Goal: Navigation & Orientation: Find specific page/section

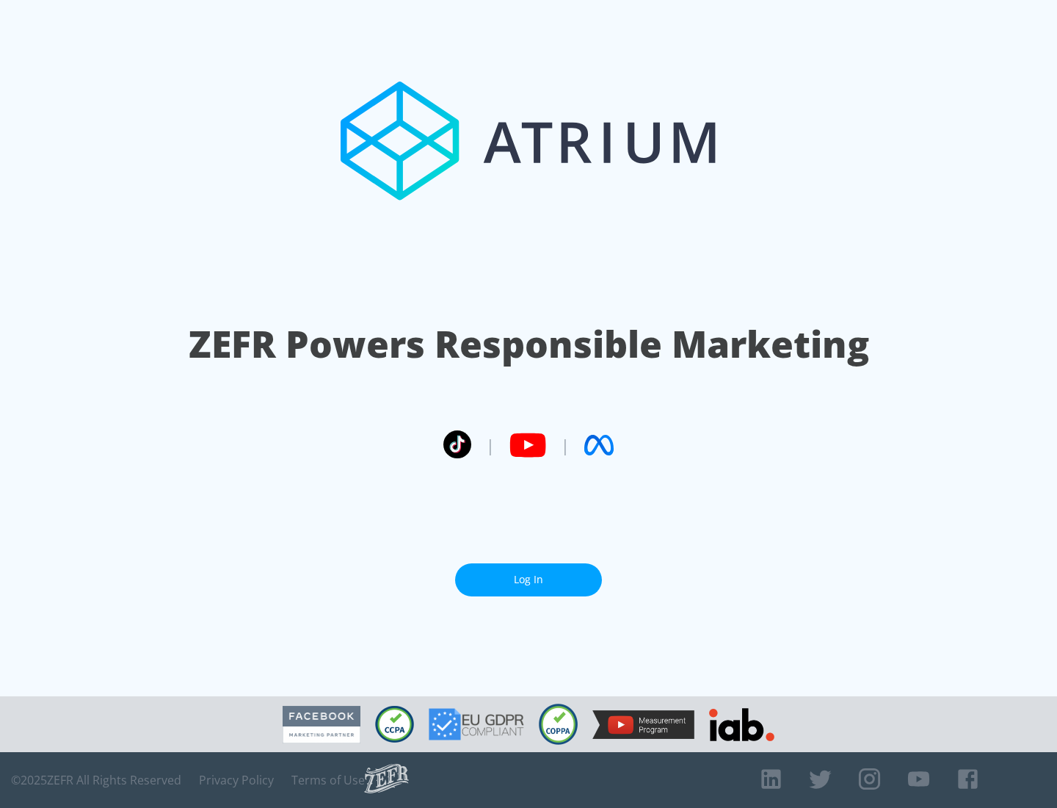
click at [529, 579] on link "Log In" at bounding box center [528, 579] width 147 height 33
